Goal: Task Accomplishment & Management: Manage account settings

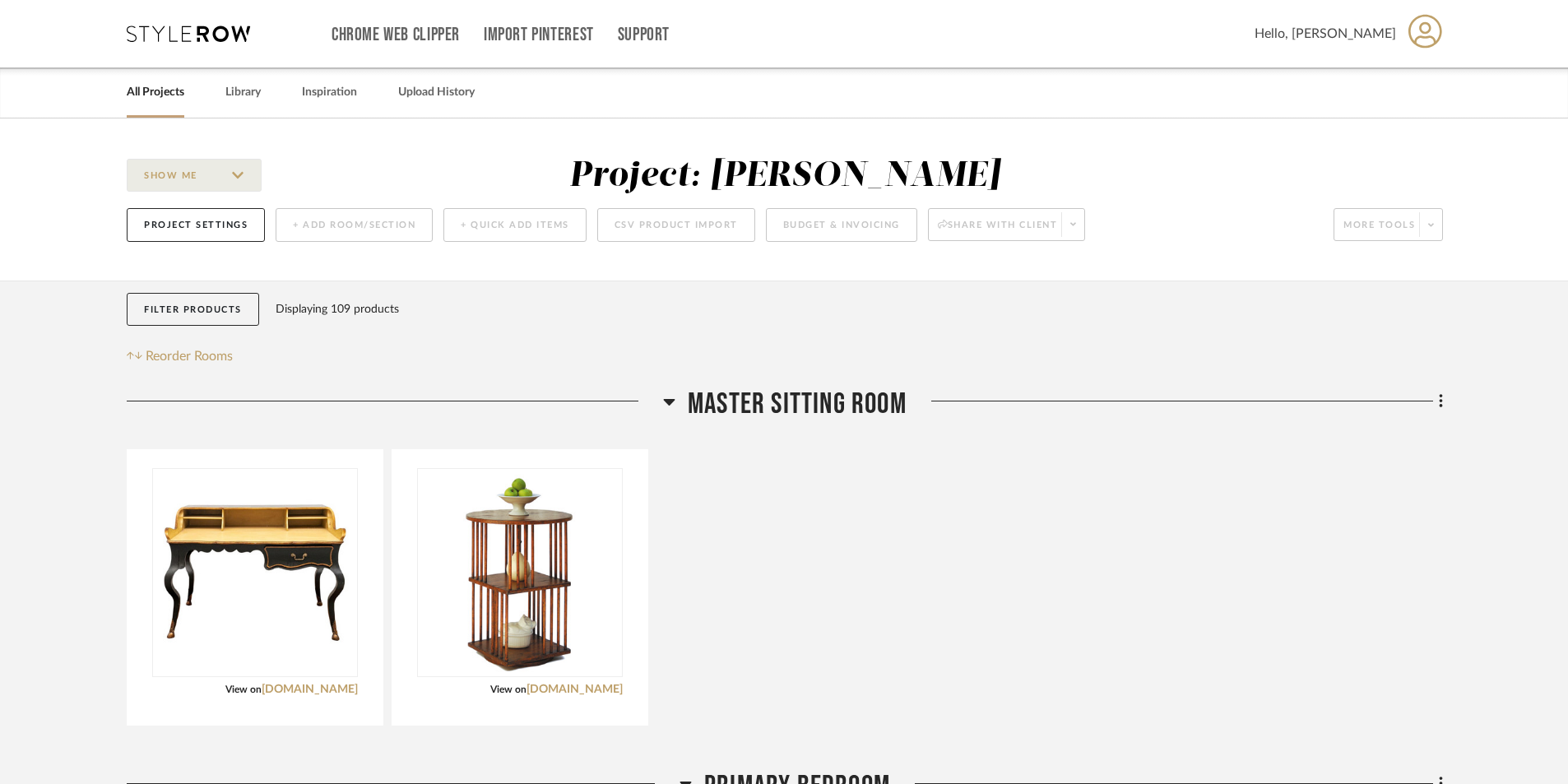
click at [164, 88] on link "All Projects" at bounding box center [155, 92] width 58 height 22
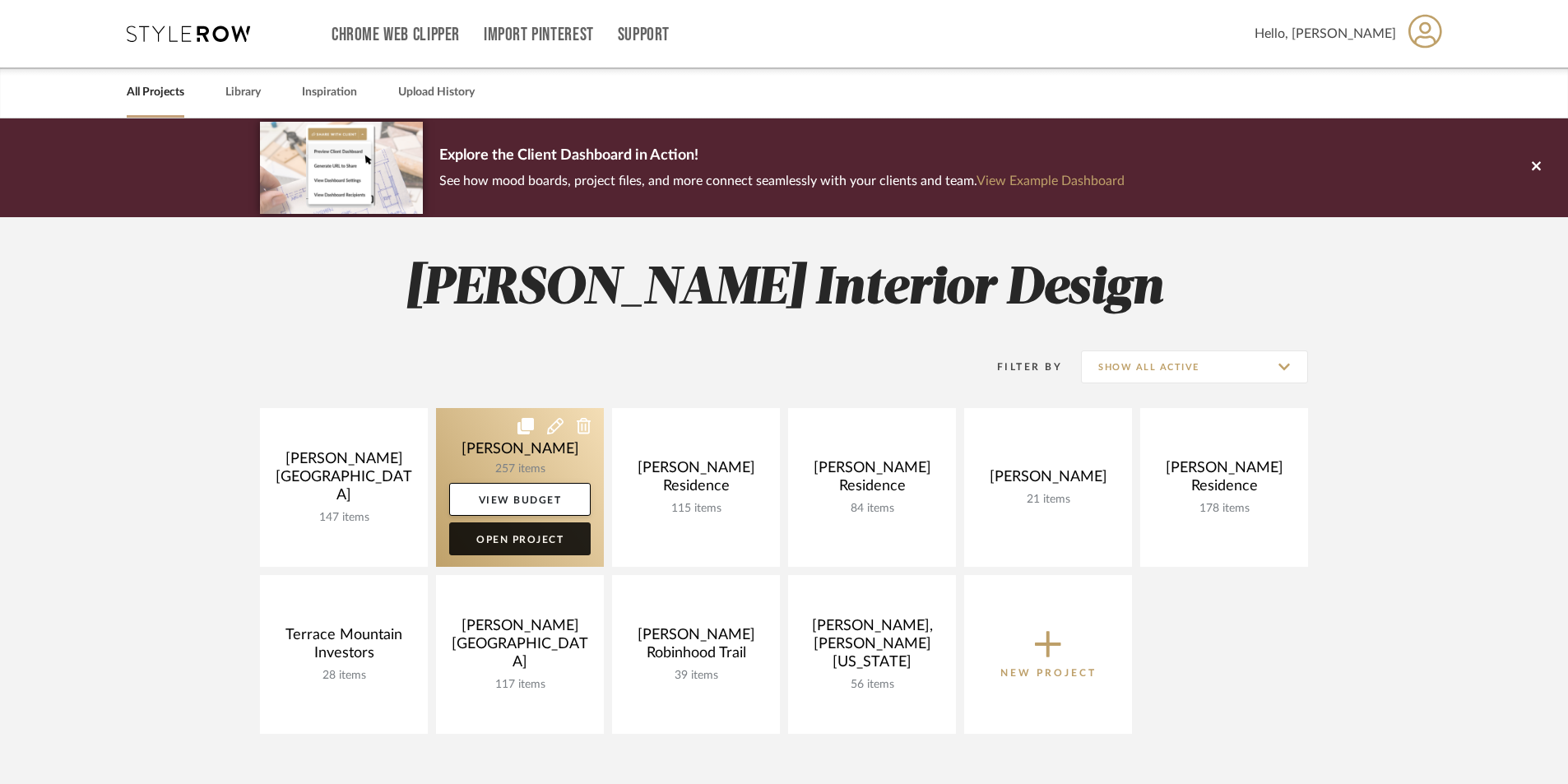
click at [512, 538] on link "Open Project" at bounding box center [520, 540] width 141 height 33
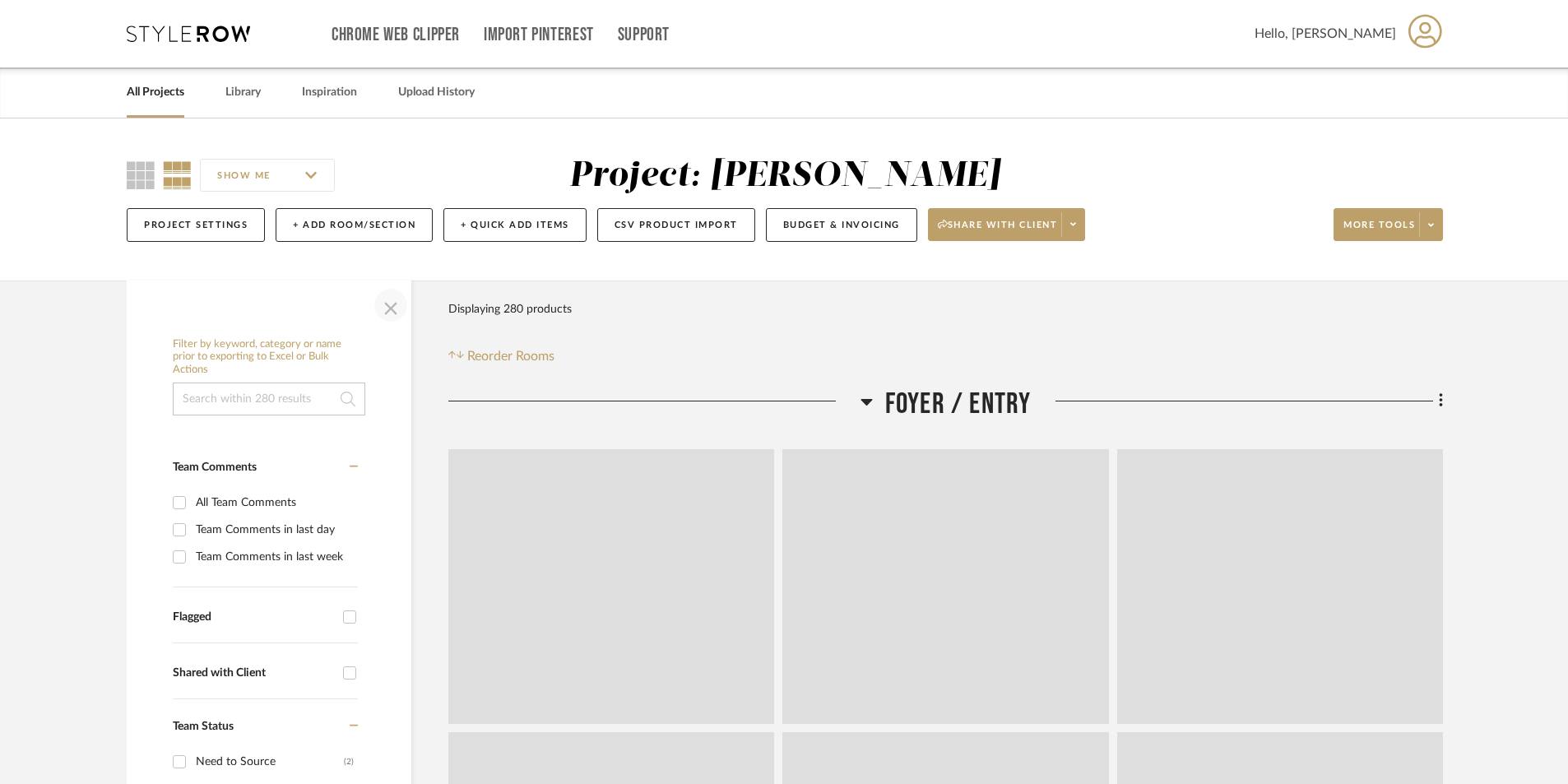
click at [392, 306] on span "button" at bounding box center [390, 305] width 39 height 39
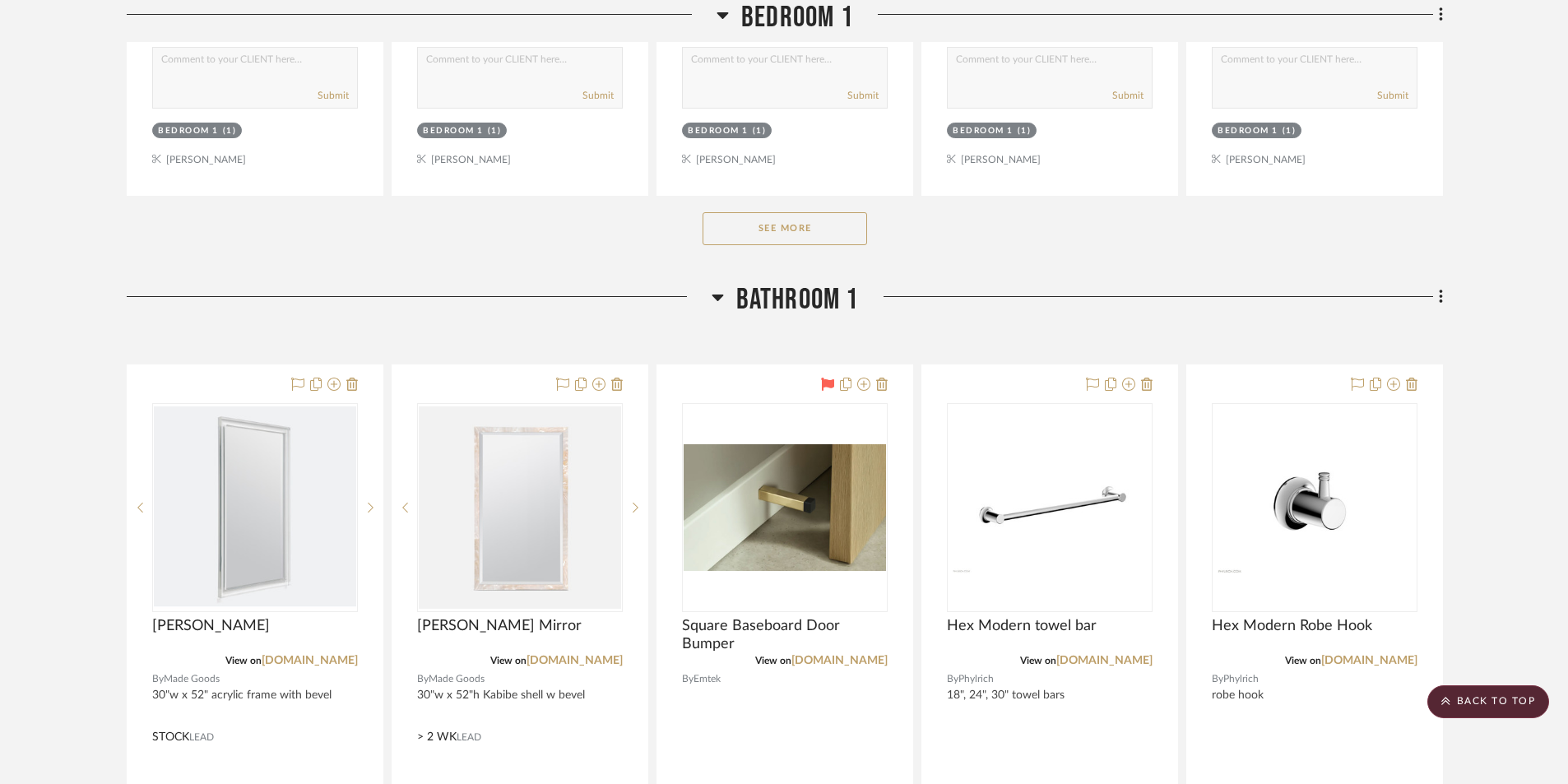
scroll to position [13993, 0]
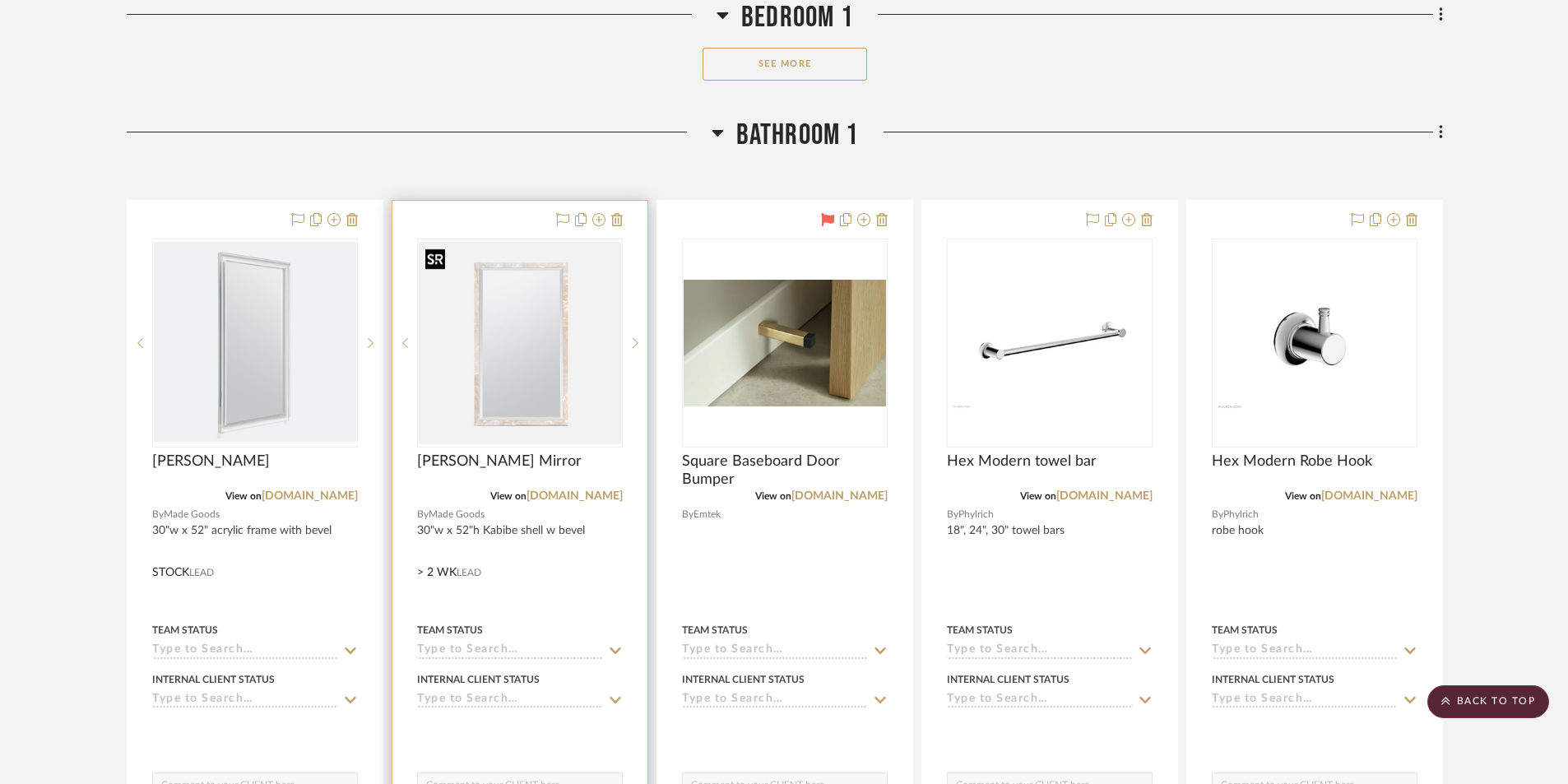
click at [505, 409] on img "0" at bounding box center [520, 343] width 202 height 203
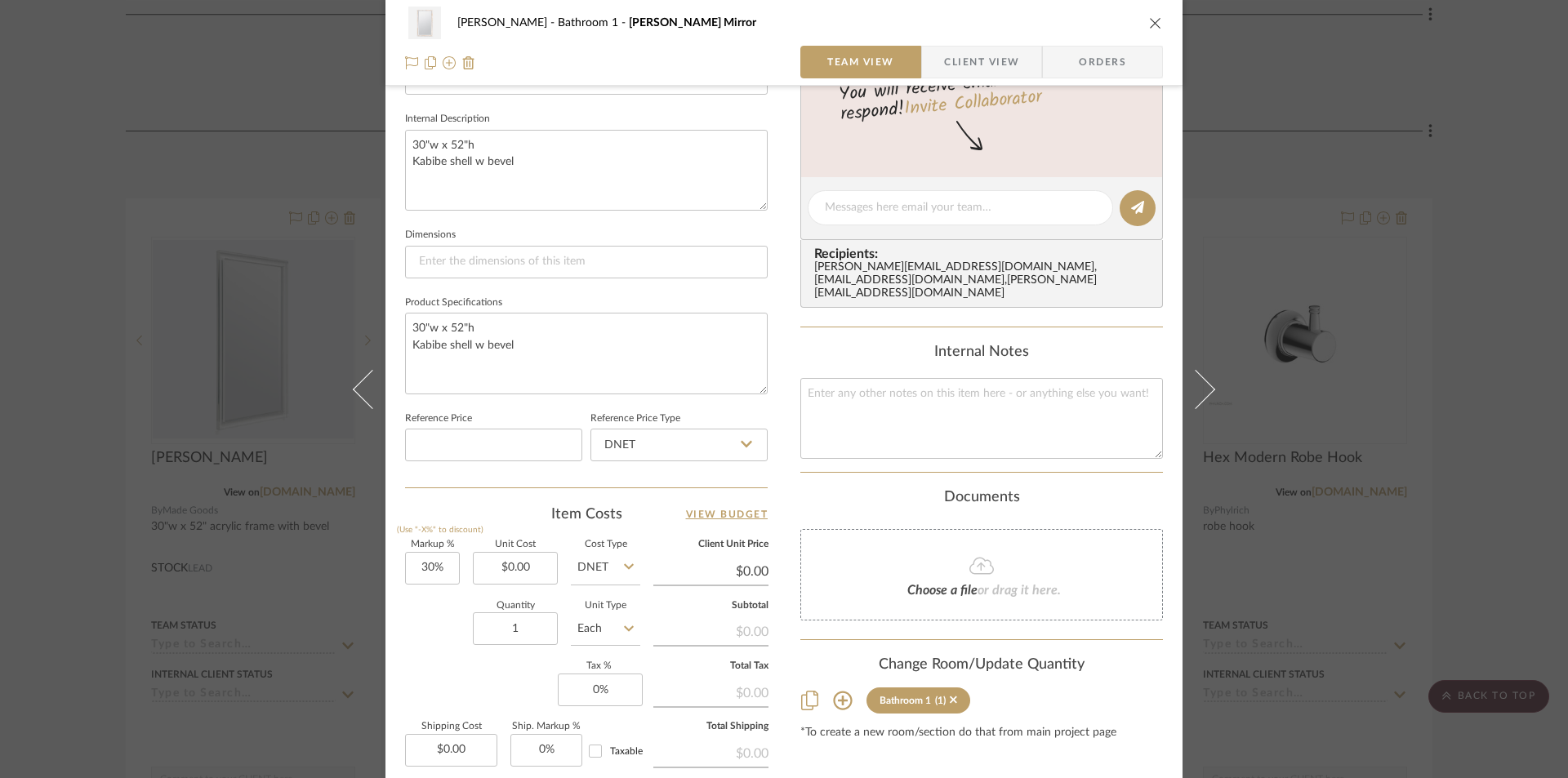
scroll to position [572, 0]
click at [533, 571] on input "0.00" at bounding box center [515, 567] width 85 height 33
type input "$1,768.00"
click at [884, 766] on div "Content here copies to Client View - confirm visibility there. Show in Client D…" at bounding box center [982, 211] width 363 height 1345
type input "$2,298.40"
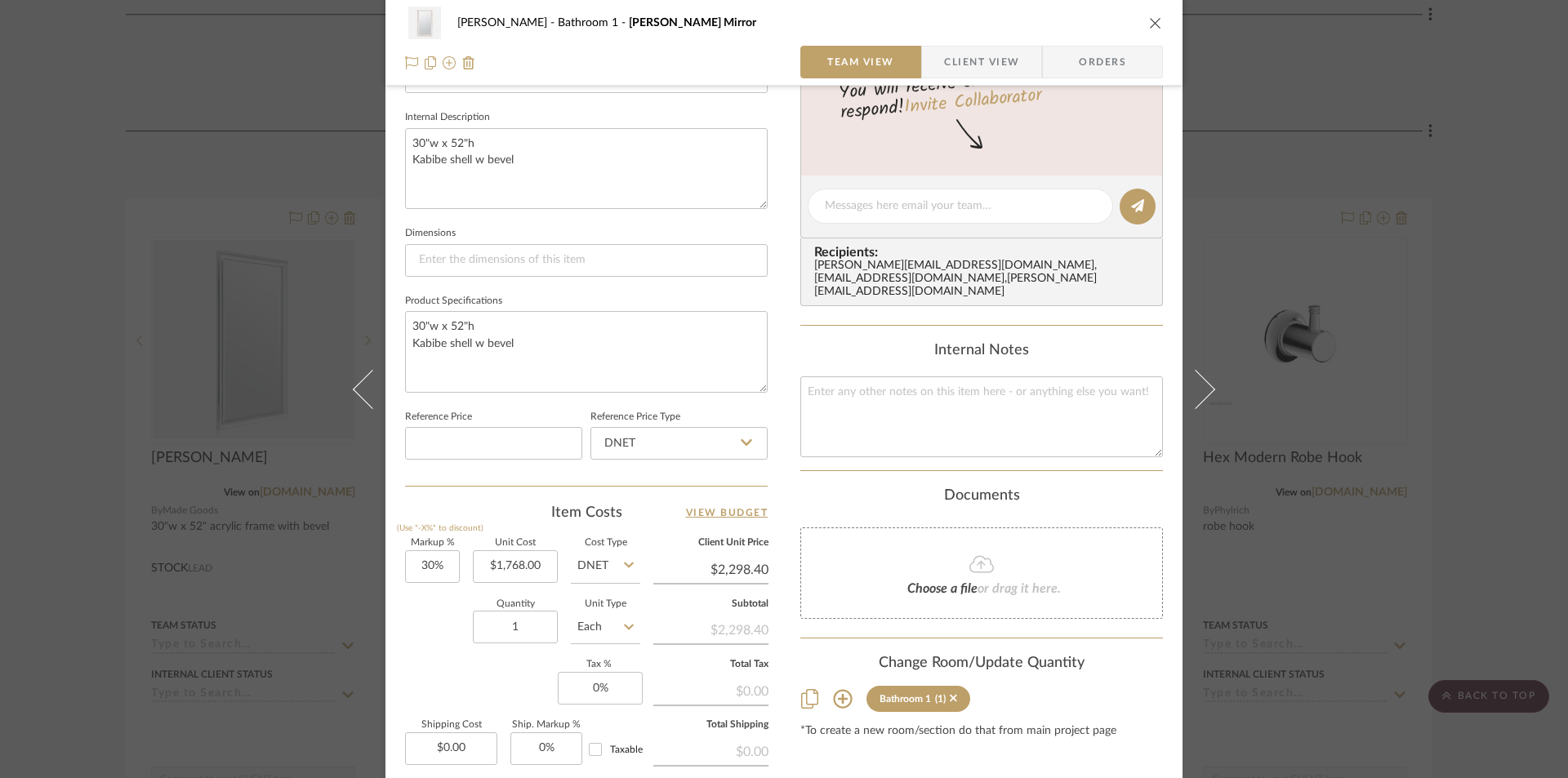
click at [1150, 23] on icon "close" at bounding box center [1156, 23] width 13 height 13
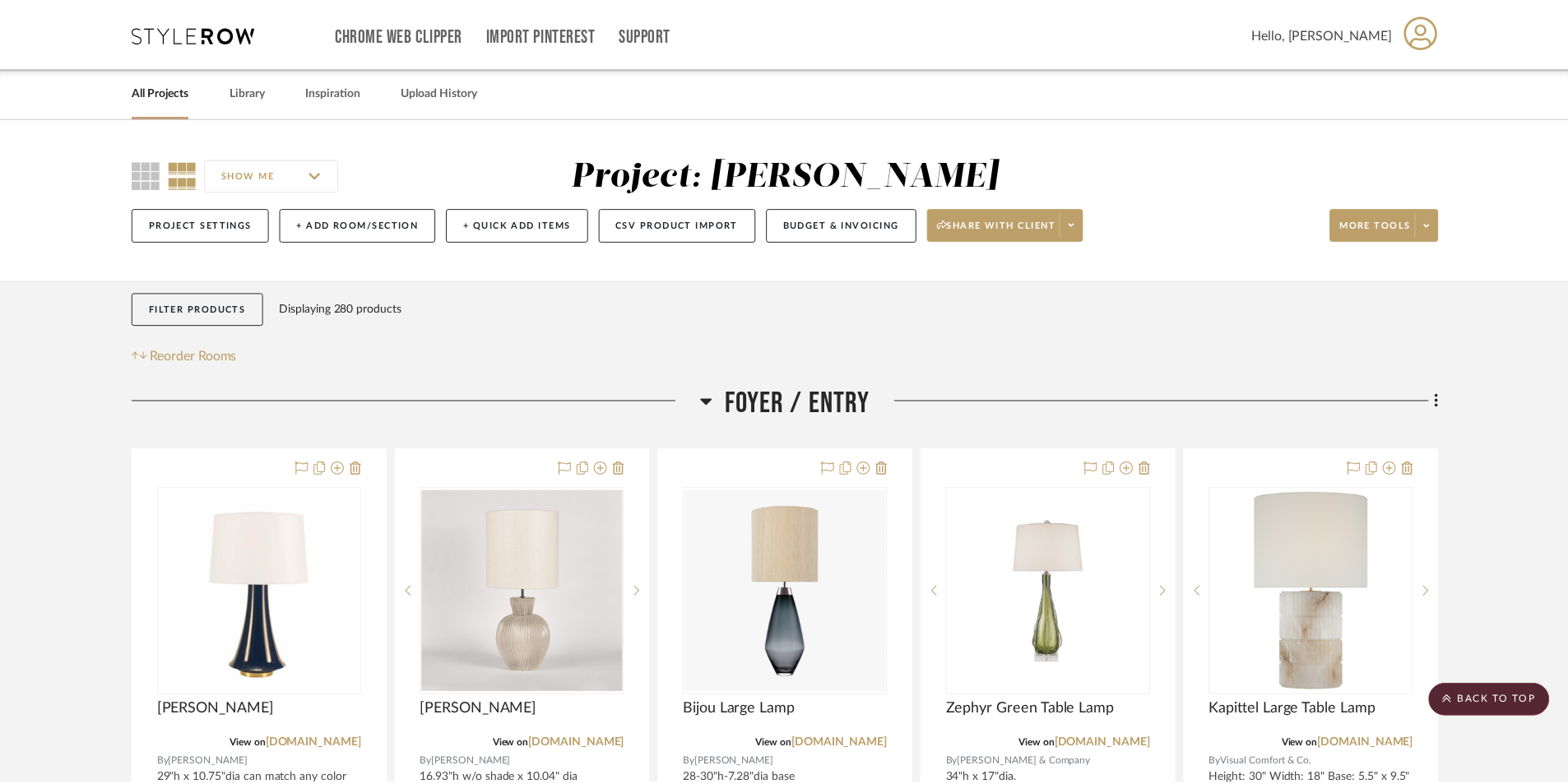
scroll to position [13993, 0]
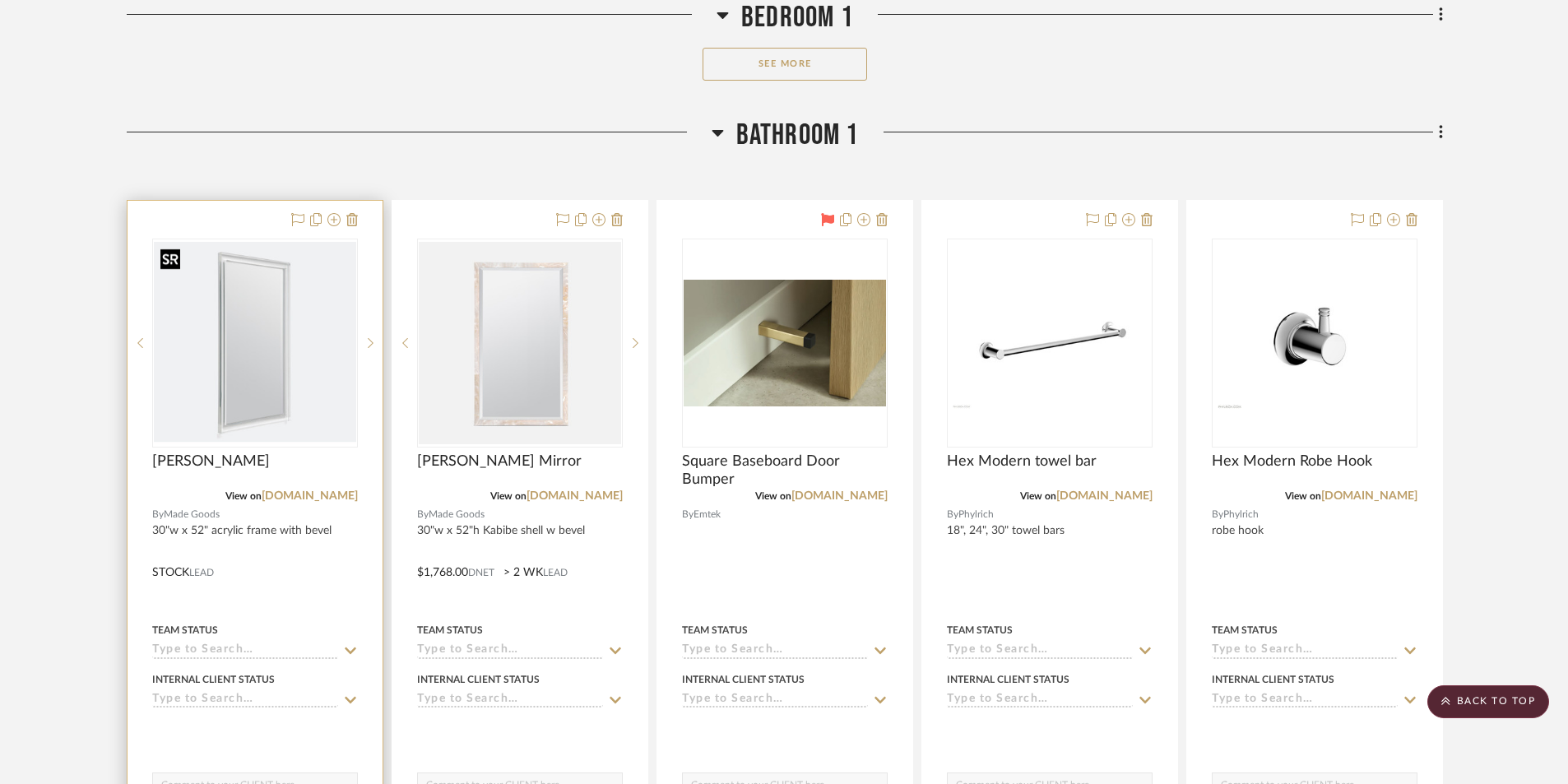
click at [277, 392] on img "0" at bounding box center [255, 343] width 202 height 203
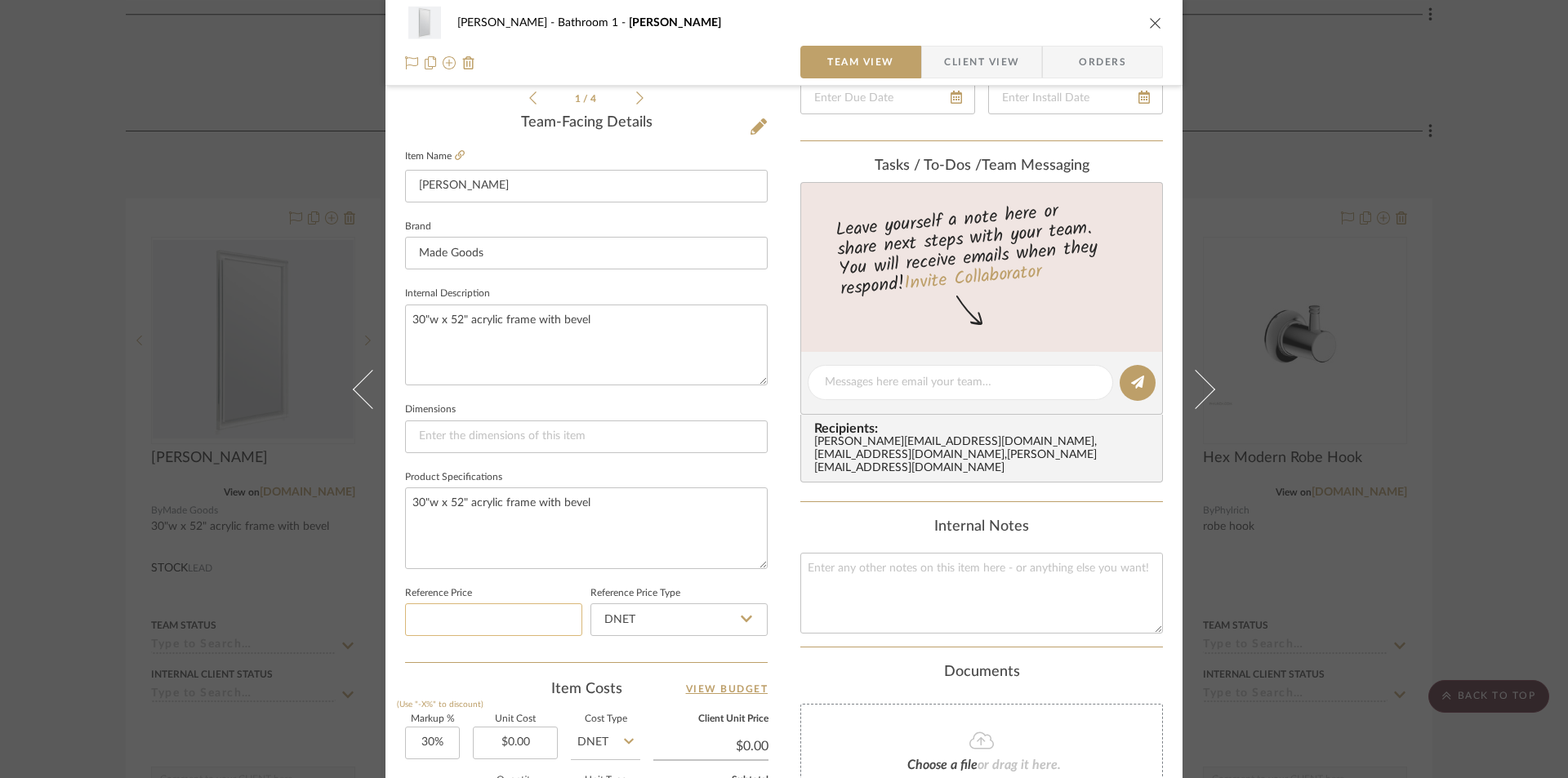
scroll to position [408, 0]
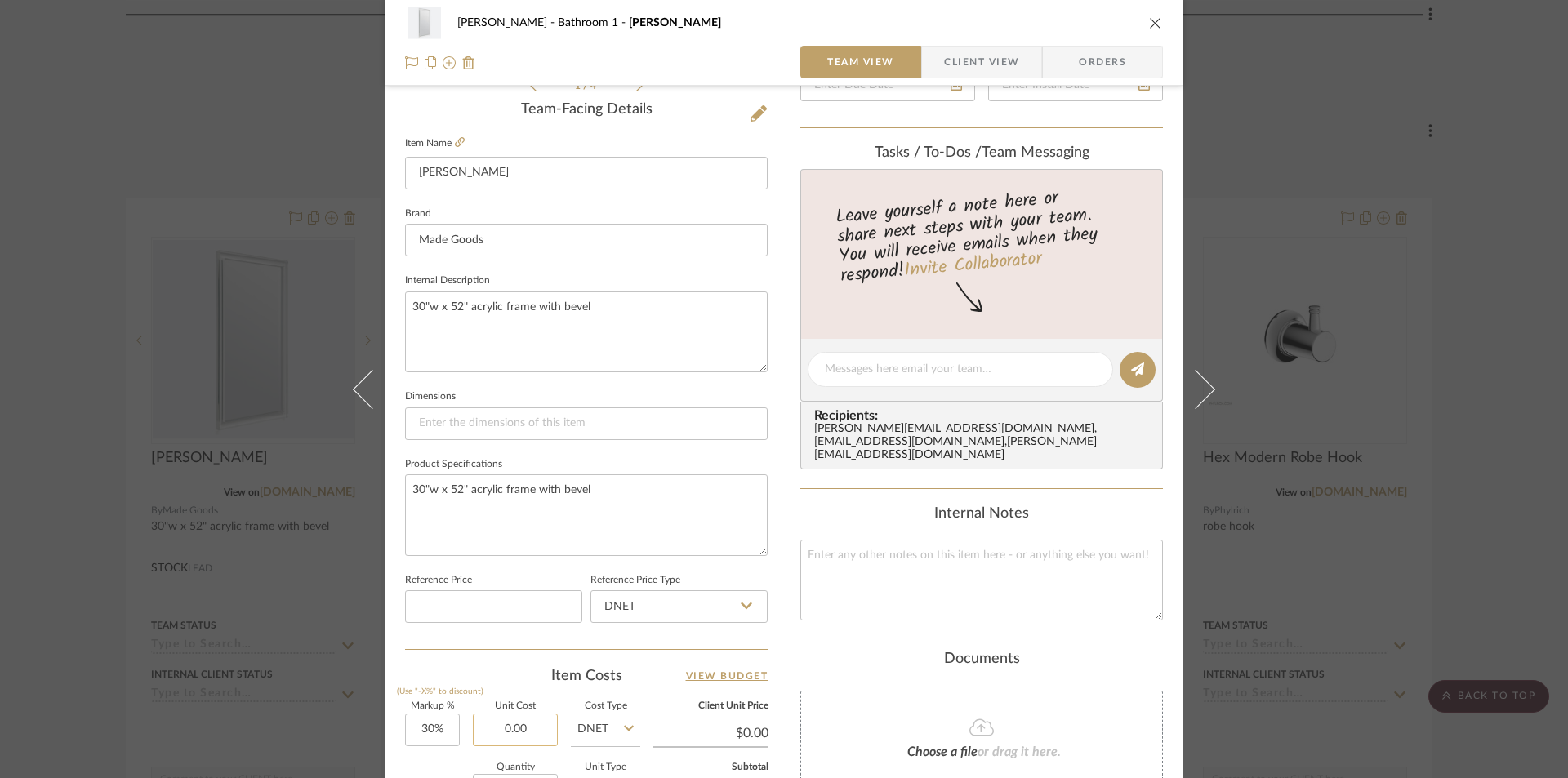
click at [528, 734] on input "0.00" at bounding box center [515, 730] width 85 height 33
type input "$3,510.00"
click at [871, 736] on div "Choose a file or drag it here." at bounding box center [982, 737] width 363 height 92
type input "$4,563.00"
click at [1150, 22] on icon "close" at bounding box center [1156, 23] width 13 height 13
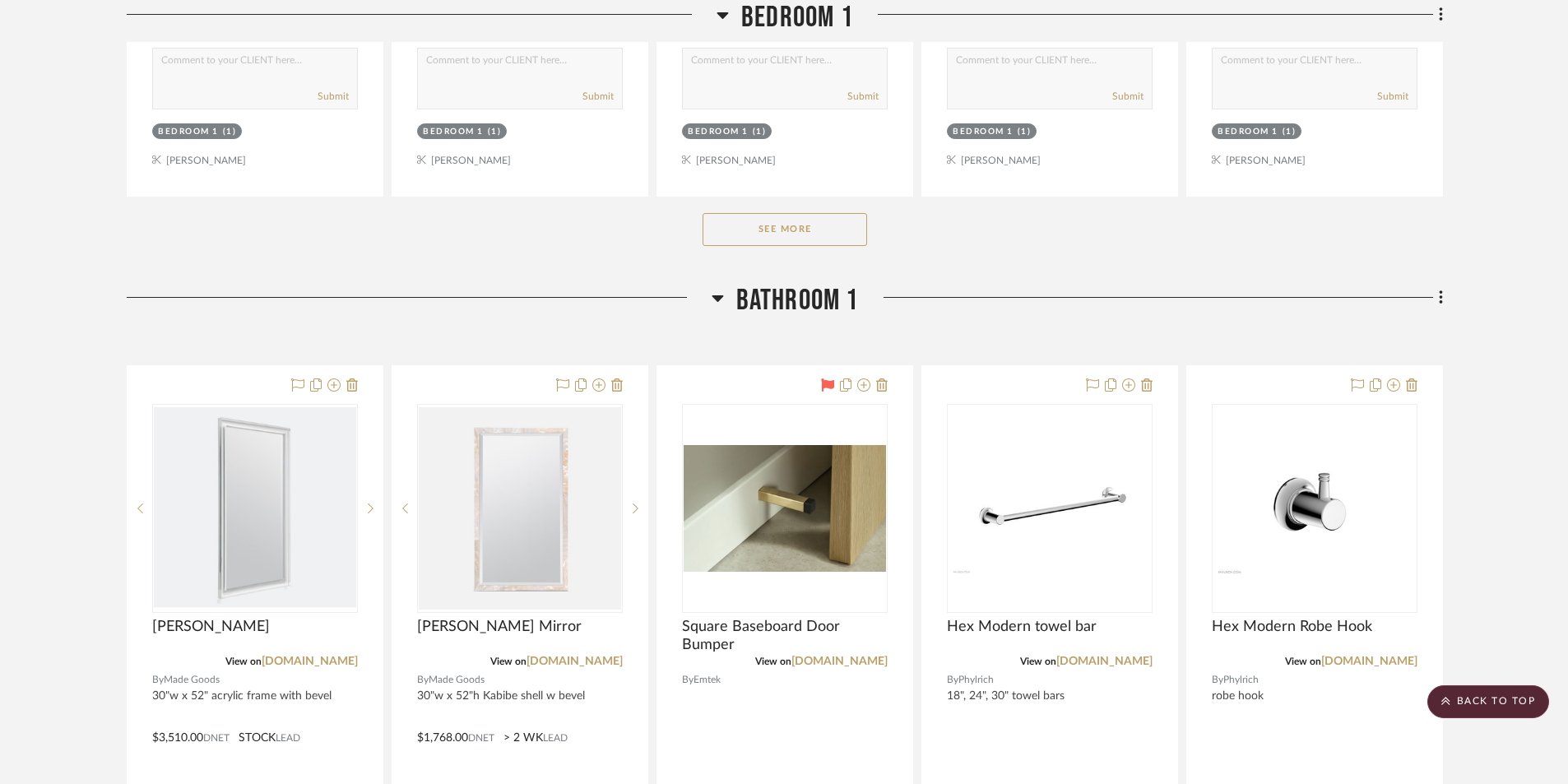
scroll to position [13993, 0]
